Goal: Task Accomplishment & Management: Complete application form

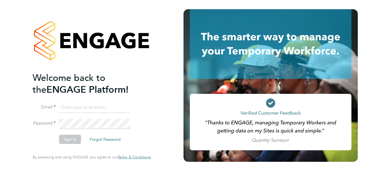
type input "hjones@skilledcareers.co.uk"
click at [74, 140] on button "Sign In" at bounding box center [70, 139] width 22 height 9
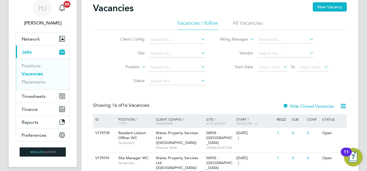
scroll to position [12, 0]
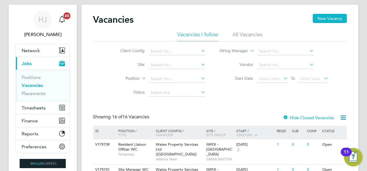
click at [97, 69] on div "Client Config Site Position Status Hiring Manager Vendor Start Date Select date…" at bounding box center [220, 71] width 254 height 58
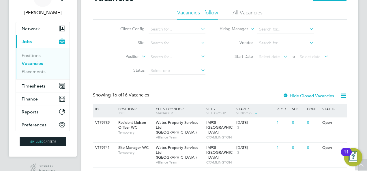
scroll to position [23, 0]
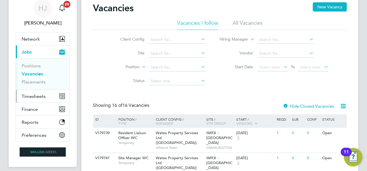
click at [30, 95] on span "Timesheets" at bounding box center [34, 96] width 24 height 5
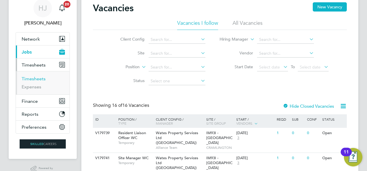
click at [35, 79] on link "Timesheets" at bounding box center [34, 78] width 24 height 5
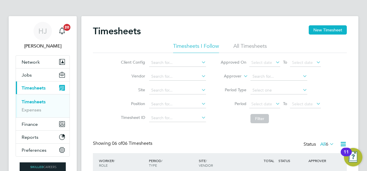
click at [120, 100] on li "Position" at bounding box center [162, 104] width 101 height 14
click at [233, 27] on div "Timesheets New Timesheet" at bounding box center [220, 33] width 254 height 17
click at [38, 64] on span "Network" at bounding box center [31, 61] width 18 height 5
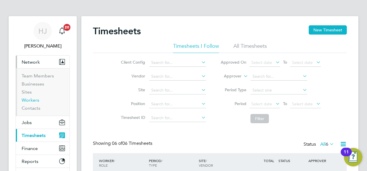
click at [31, 99] on link "Workers" at bounding box center [31, 99] width 18 height 5
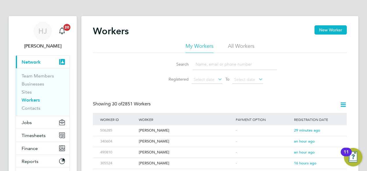
click at [211, 66] on input at bounding box center [235, 64] width 84 height 11
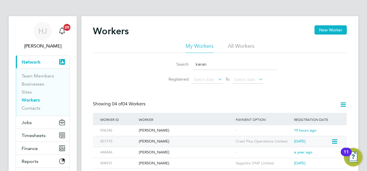
type input "kieran"
click at [172, 142] on div "[PERSON_NAME]" at bounding box center [185, 141] width 97 height 11
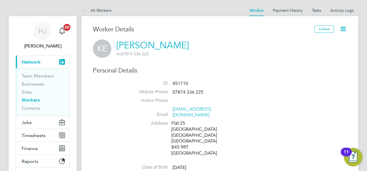
click at [197, 82] on li "ID 451710" at bounding box center [236, 84] width 219 height 9
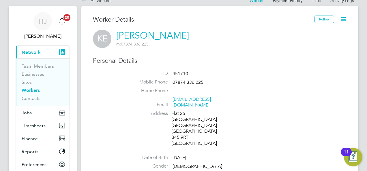
scroll to position [12, 0]
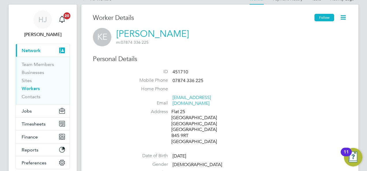
click at [319, 18] on button "Follow" at bounding box center [324, 17] width 20 height 7
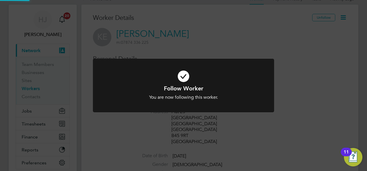
click at [211, 58] on div "Follow Worker You are now following this worker. Cancel Okay" at bounding box center [183, 85] width 367 height 171
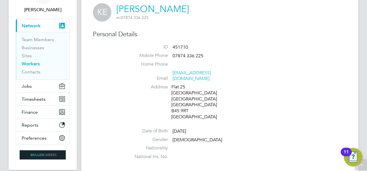
scroll to position [0, 0]
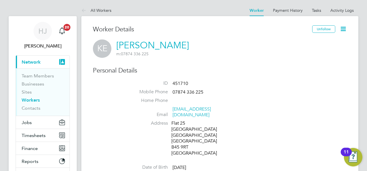
click at [32, 62] on span "Network" at bounding box center [31, 61] width 19 height 5
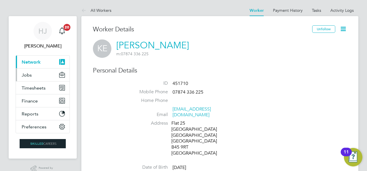
click at [29, 76] on span "Jobs" at bounding box center [27, 74] width 10 height 5
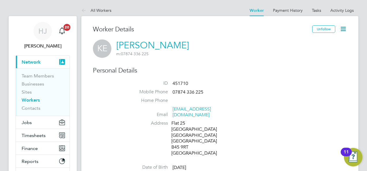
click at [31, 62] on span "Network" at bounding box center [31, 61] width 19 height 5
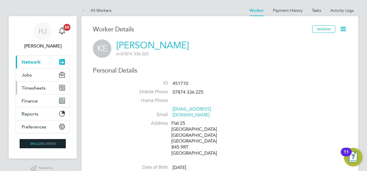
click at [35, 89] on span "Timesheets" at bounding box center [34, 87] width 24 height 5
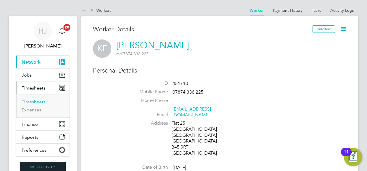
click at [33, 99] on link "Timesheets" at bounding box center [34, 101] width 24 height 5
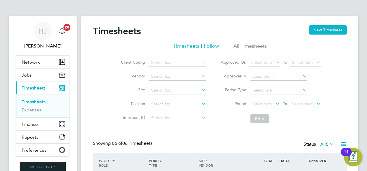
click at [95, 111] on div "Client Config Vendor Site Position Timesheet ID Approved On Select date To Sele…" at bounding box center [220, 89] width 254 height 73
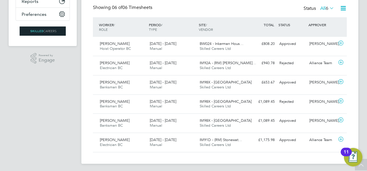
scroll to position [137, 0]
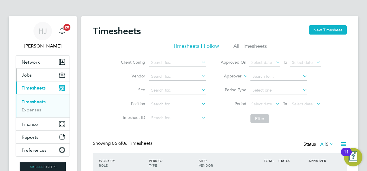
click at [25, 73] on span "Jobs" at bounding box center [27, 74] width 10 height 5
click at [247, 46] on li "All Timesheets" at bounding box center [249, 48] width 33 height 10
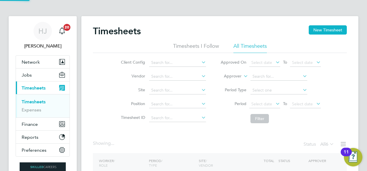
click at [104, 66] on div "Client Config Vendor Site Position Timesheet ID Approved On Select date To Sele…" at bounding box center [220, 89] width 254 height 73
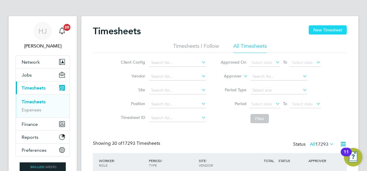
click at [326, 27] on button "New Timesheet" at bounding box center [327, 29] width 38 height 9
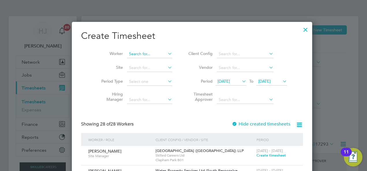
click at [131, 53] on input at bounding box center [149, 54] width 45 height 8
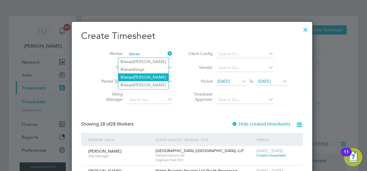
click at [140, 76] on li "[PERSON_NAME]" at bounding box center [143, 78] width 50 height 8
type input "[PERSON_NAME]"
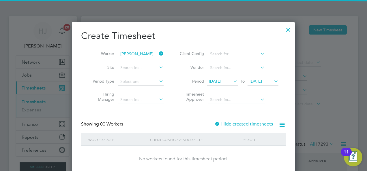
click at [92, 106] on li "Hiring Manager" at bounding box center [126, 98] width 90 height 18
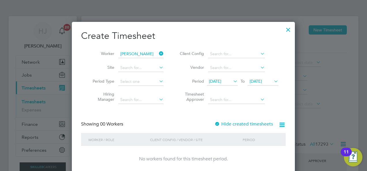
click at [217, 79] on span "[DATE]" at bounding box center [215, 81] width 12 height 5
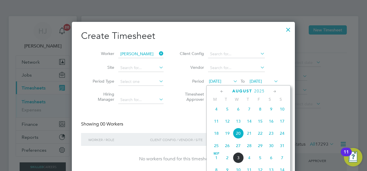
click at [215, 147] on span "25" at bounding box center [216, 145] width 11 height 11
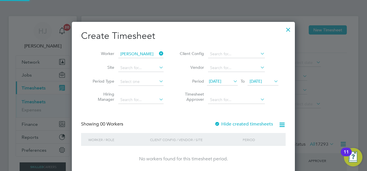
click at [257, 80] on span "[DATE]" at bounding box center [255, 81] width 12 height 5
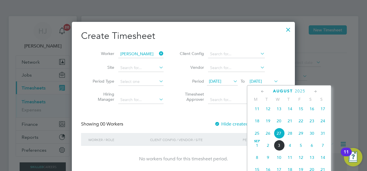
click at [324, 138] on span "31" at bounding box center [322, 133] width 11 height 11
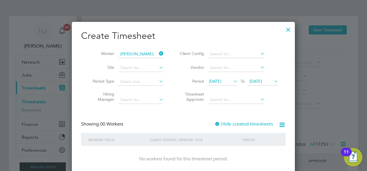
click at [167, 117] on div "Create Timesheet Worker [PERSON_NAME] Site Period Type Hiring Manager Client Co…" at bounding box center [183, 101] width 204 height 143
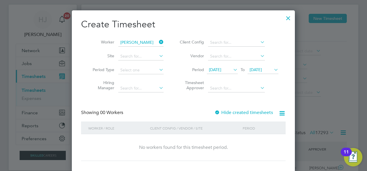
click at [153, 111] on div "Showing 00 Workers Hide created timesheets" at bounding box center [183, 116] width 204 height 12
click at [285, 110] on icon at bounding box center [281, 113] width 7 height 7
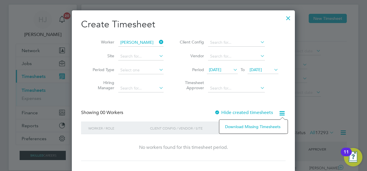
click at [205, 100] on div "Create Timesheet Worker [PERSON_NAME] Site Period Type Hiring Manager Client Co…" at bounding box center [183, 89] width 204 height 143
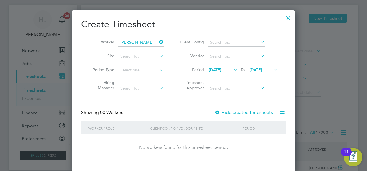
click at [283, 112] on icon at bounding box center [281, 113] width 7 height 7
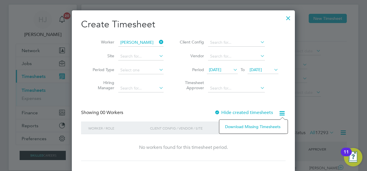
click at [155, 93] on li "Hiring Manager" at bounding box center [126, 86] width 90 height 18
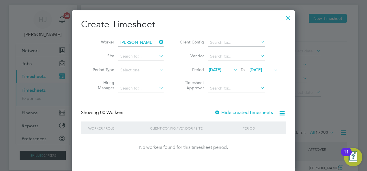
click at [282, 114] on icon at bounding box center [281, 113] width 7 height 7
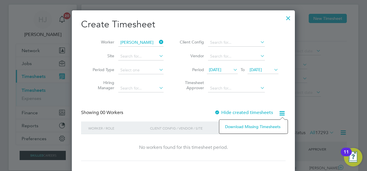
click at [255, 122] on div "Download missing timesheets" at bounding box center [253, 127] width 69 height 14
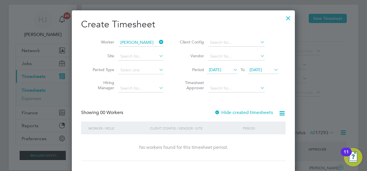
click at [189, 106] on div "Create Timesheet Worker [PERSON_NAME] Site Period Type Hiring Manager Client Co…" at bounding box center [183, 89] width 204 height 143
click at [136, 112] on div "Showing 00 Workers Hide created timesheets" at bounding box center [183, 116] width 204 height 12
click at [130, 58] on input at bounding box center [140, 56] width 45 height 8
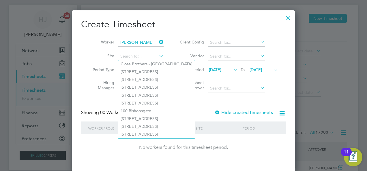
click at [97, 104] on div "Create Timesheet Worker [PERSON_NAME] Site Period Type Hiring Manager Client Co…" at bounding box center [183, 89] width 204 height 143
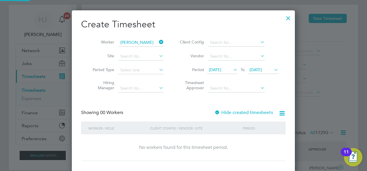
scroll to position [162, 223]
click at [145, 106] on div "Create Timesheet Worker [PERSON_NAME] Site Period Type Hiring Manager Client Co…" at bounding box center [183, 89] width 204 height 143
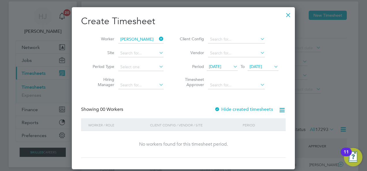
scroll to position [12, 0]
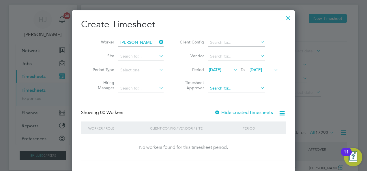
click at [224, 89] on input at bounding box center [236, 88] width 57 height 8
click at [183, 99] on div "Create Timesheet Worker [PERSON_NAME] Site Period Type Hiring Manager Client Co…" at bounding box center [183, 89] width 204 height 143
click at [221, 70] on span "[DATE]" at bounding box center [215, 69] width 12 height 5
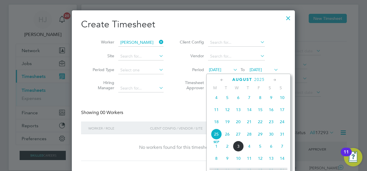
scroll to position [223, 0]
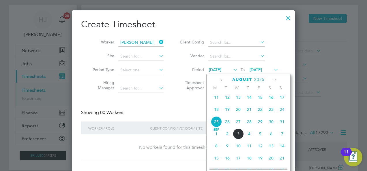
click at [213, 137] on span "[DATE]" at bounding box center [216, 134] width 11 height 11
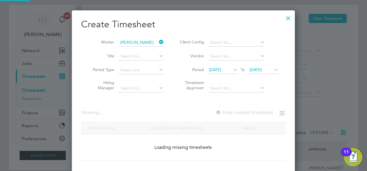
scroll to position [162, 223]
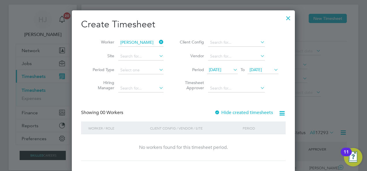
click at [219, 70] on span "[DATE]" at bounding box center [215, 69] width 12 height 5
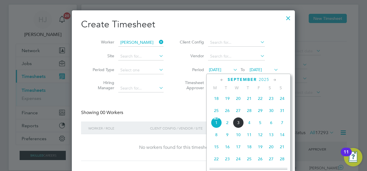
click at [217, 112] on span "25" at bounding box center [216, 110] width 11 height 11
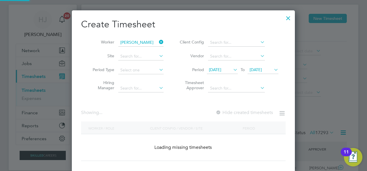
scroll to position [162, 223]
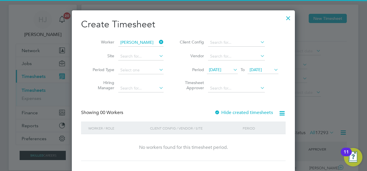
click at [183, 112] on div "Showing 00 Workers Hide created timesheets" at bounding box center [183, 116] width 204 height 12
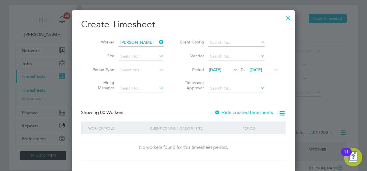
click at [176, 107] on div "Create Timesheet Worker [PERSON_NAME] Site Period Type Hiring Manager Client Co…" at bounding box center [183, 89] width 204 height 143
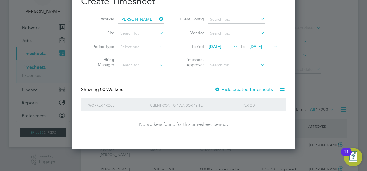
scroll to position [23, 0]
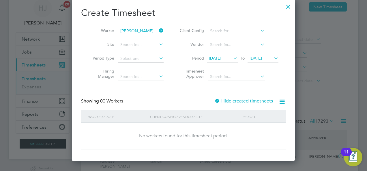
click at [258, 59] on span "[DATE]" at bounding box center [255, 58] width 12 height 5
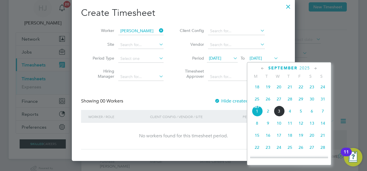
click at [321, 103] on span "31" at bounding box center [322, 99] width 11 height 11
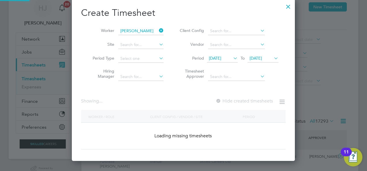
scroll to position [162, 223]
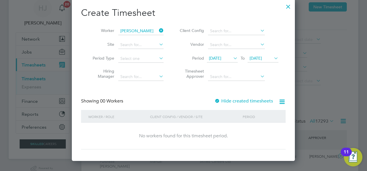
click at [190, 95] on div "Create Timesheet Worker [PERSON_NAME] Site Period Type Hiring Manager Client Co…" at bounding box center [183, 78] width 204 height 143
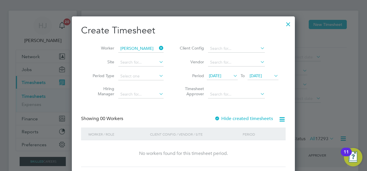
scroll to position [0, 0]
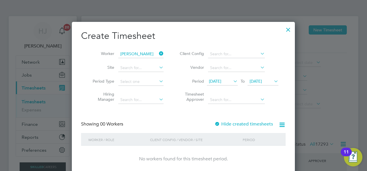
click at [286, 29] on div at bounding box center [288, 28] width 10 height 10
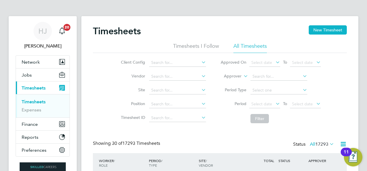
scroll to position [14, 50]
click at [94, 94] on div "Client Config Vendor Site Position Timesheet ID Approved On Select date To Sele…" at bounding box center [220, 89] width 254 height 73
